Goal: Transaction & Acquisition: Purchase product/service

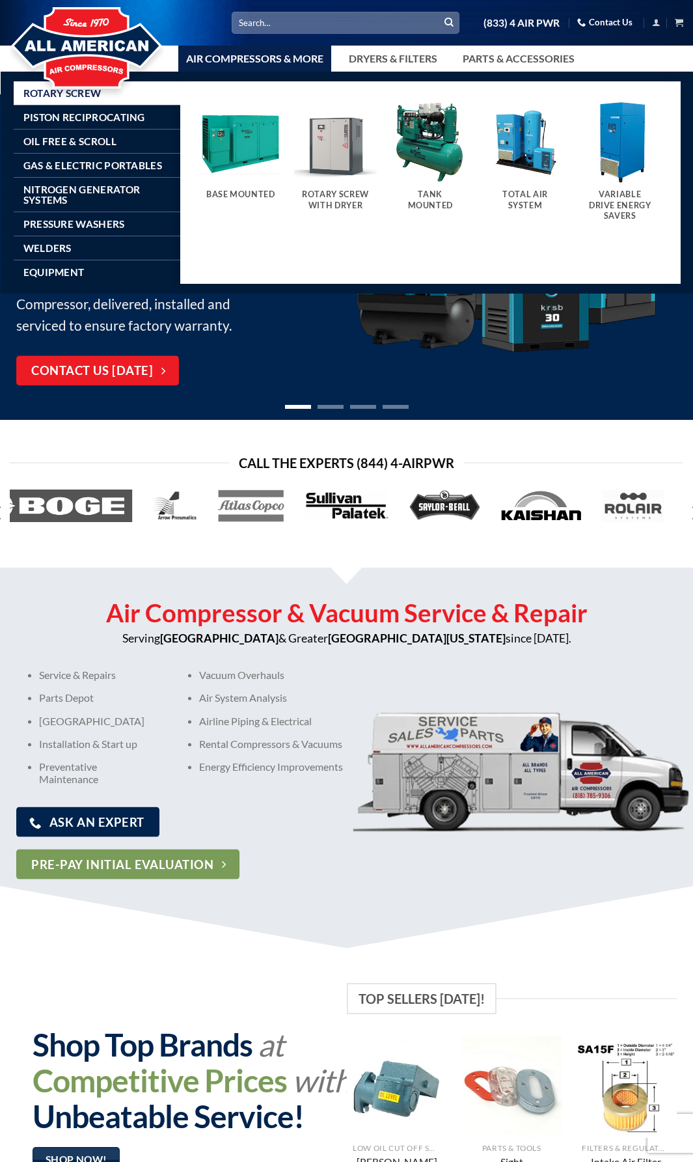
click at [424, 179] on img "Visit product category Tank Mounted" at bounding box center [430, 142] width 82 height 82
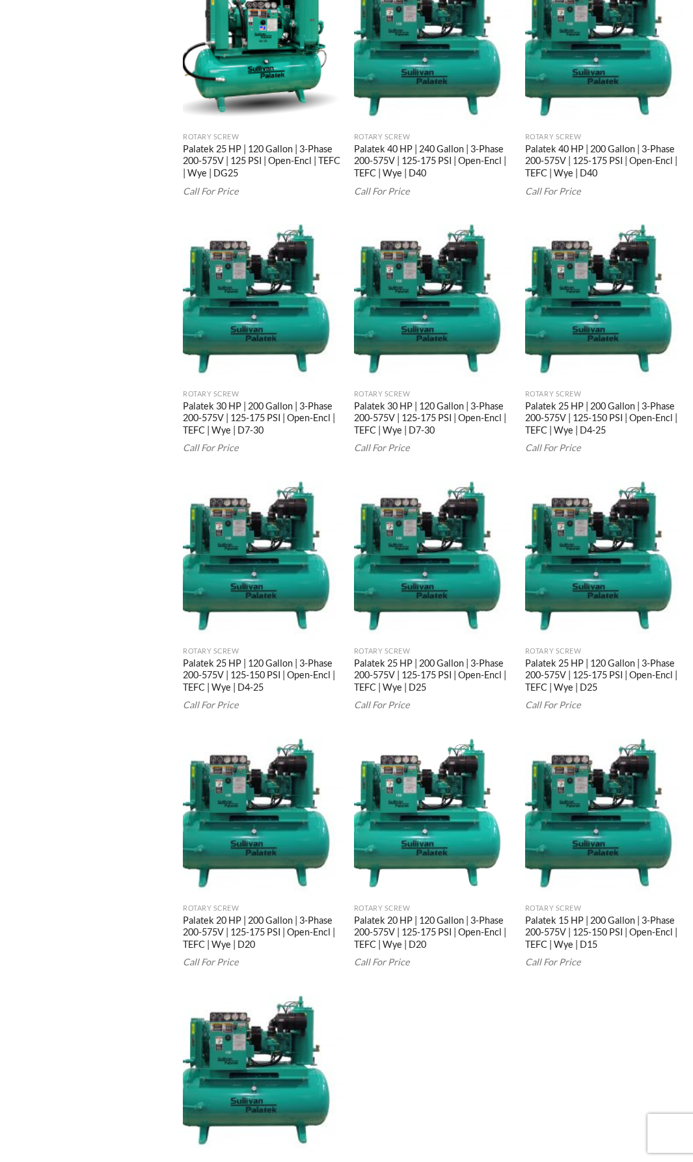
scroll to position [1528, 0]
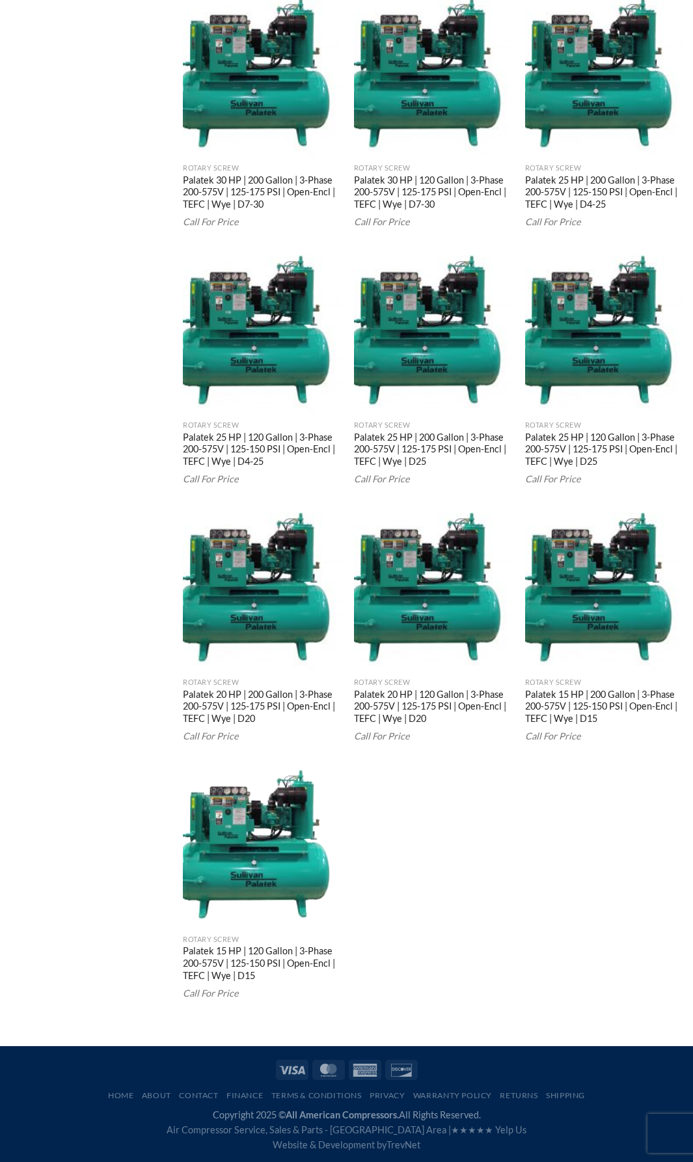
click at [264, 857] on img "Palatek 15 HP | 120 Gallon | 3-Phase 200-575V | 125-150 PSI | Open-Encl | TEFC …" at bounding box center [262, 849] width 158 height 158
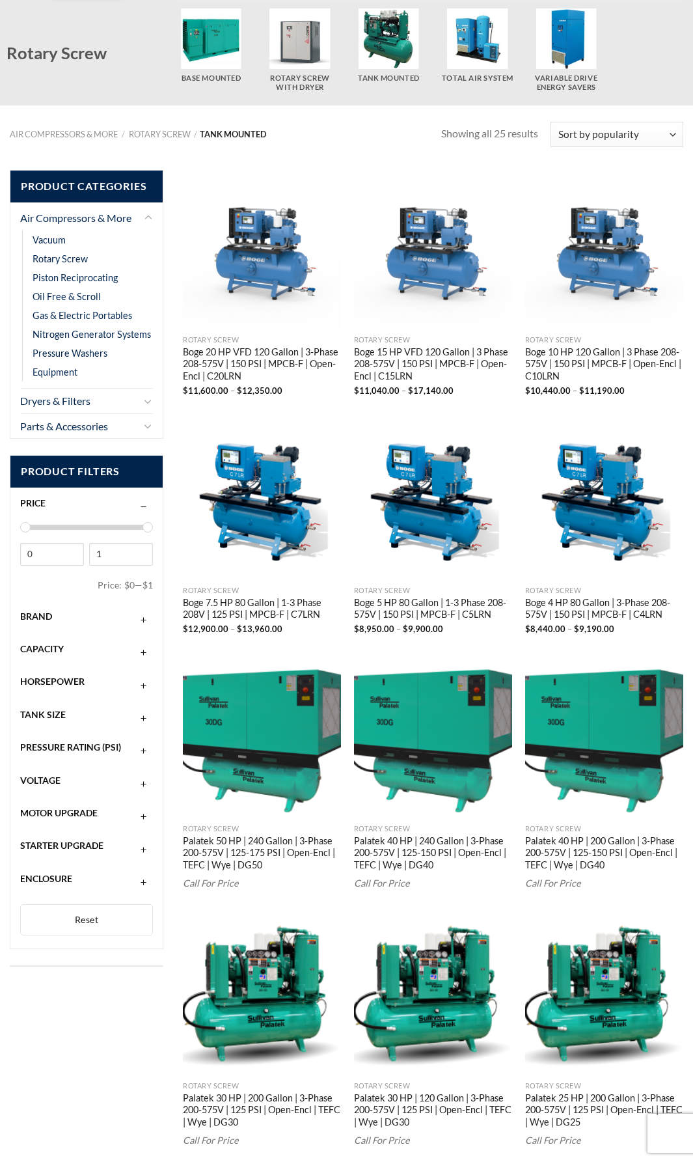
scroll to position [0, 0]
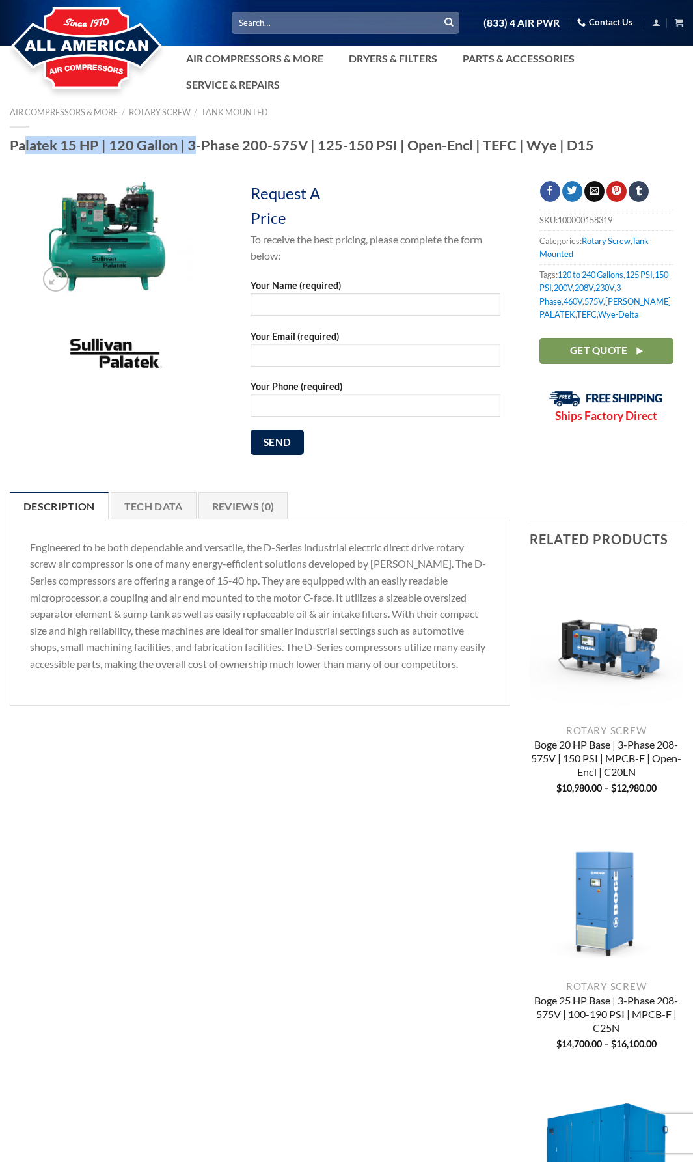
drag, startPoint x: 11, startPoint y: 141, endPoint x: 185, endPoint y: 139, distance: 173.9
click at [185, 139] on h1 "Palatek 15 HP | 120 Gallon | 3-Phase 200-575V | 125-150 PSI | Open-Encl | TEFC …" at bounding box center [347, 145] width 674 height 18
